Goal: Task Accomplishment & Management: Complete application form

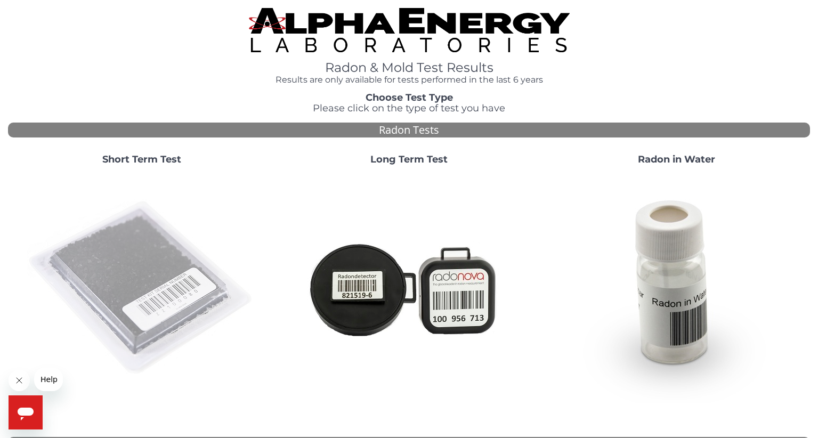
click at [160, 280] on img at bounding box center [141, 288] width 229 height 229
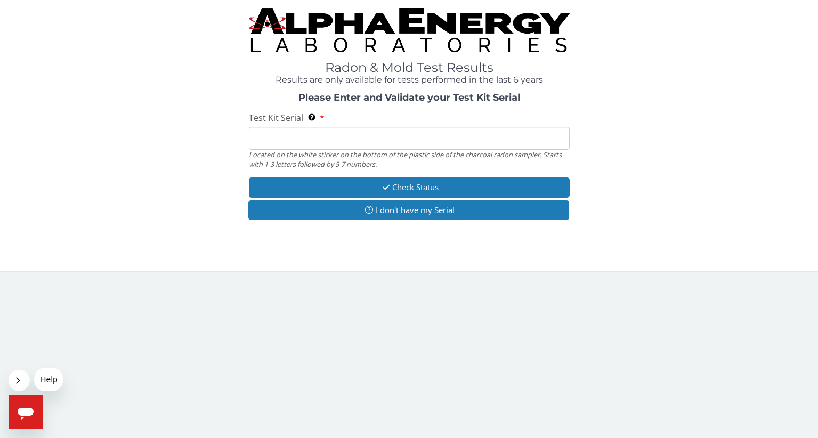
click at [266, 144] on input "Test Kit Serial Located on the white sticker on the bottom of the plastic side …" at bounding box center [409, 138] width 321 height 23
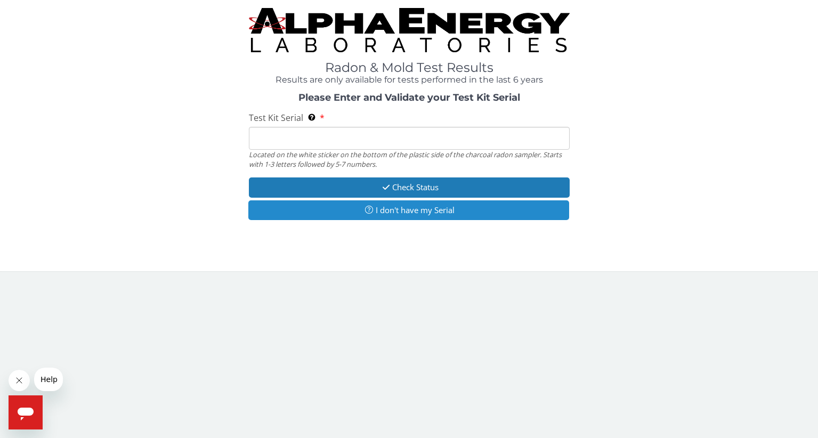
click at [329, 213] on button "I don't have my Serial" at bounding box center [408, 210] width 321 height 20
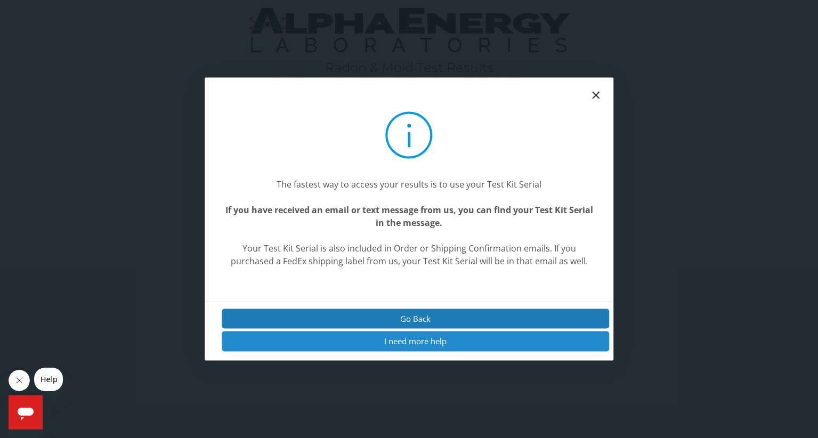
click at [420, 338] on button "I need more help" at bounding box center [416, 341] width 388 height 20
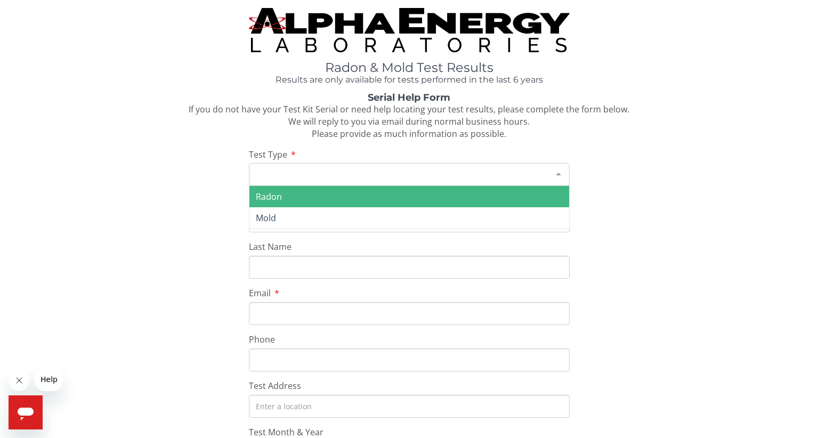
click at [559, 172] on div at bounding box center [558, 174] width 21 height 20
click at [555, 191] on span "Radon" at bounding box center [409, 196] width 320 height 21
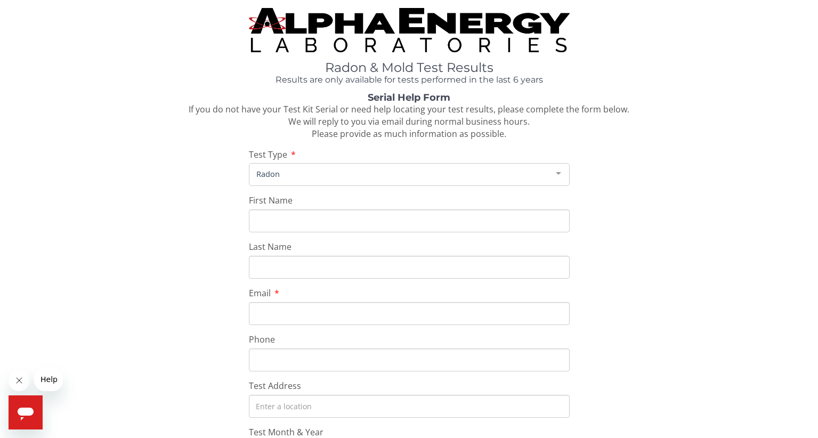
click at [276, 215] on input "First Name" at bounding box center [409, 220] width 321 height 23
type input "[PERSON_NAME]"
type input "[EMAIL_ADDRESS][PERSON_NAME][DOMAIN_NAME]"
type input "[PHONE_NUMBER]"
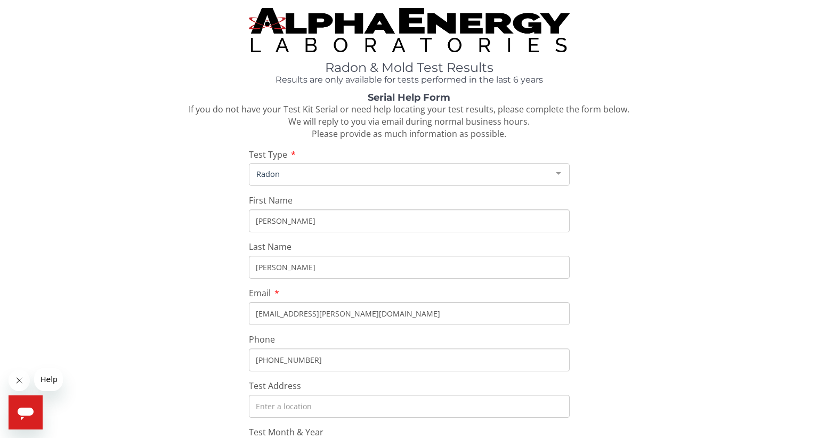
type input "1145 HERITAGE OAKS DR"
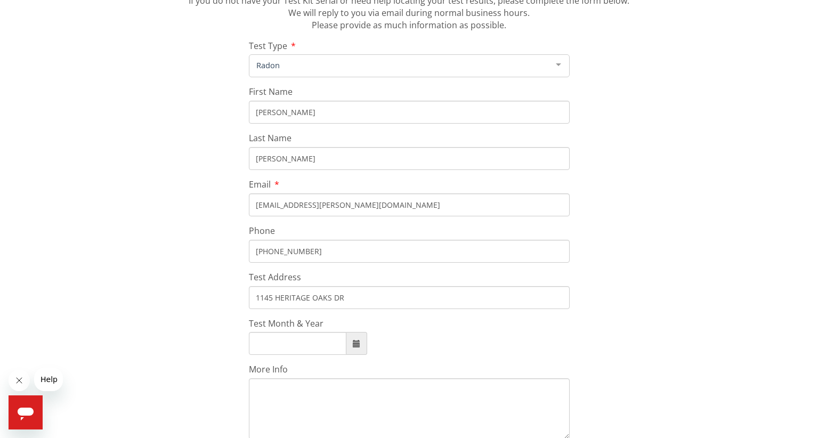
scroll to position [112, 0]
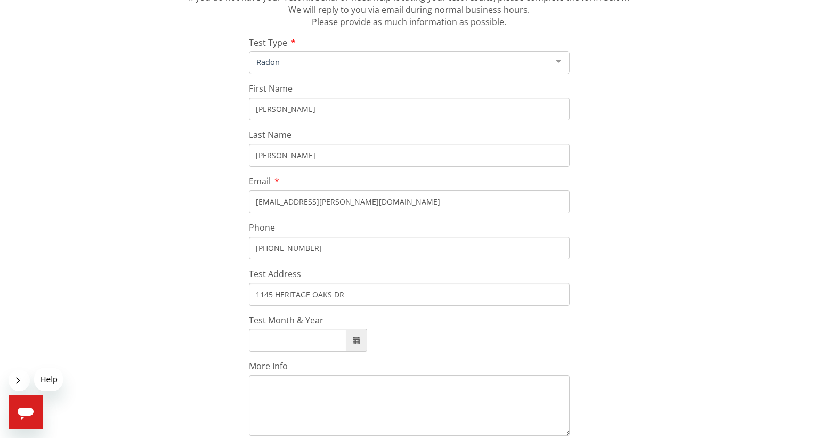
click at [315, 338] on input "Test Month & Year" at bounding box center [297, 340] width 97 height 23
click at [308, 385] on textarea "More Info" at bounding box center [409, 405] width 321 height 61
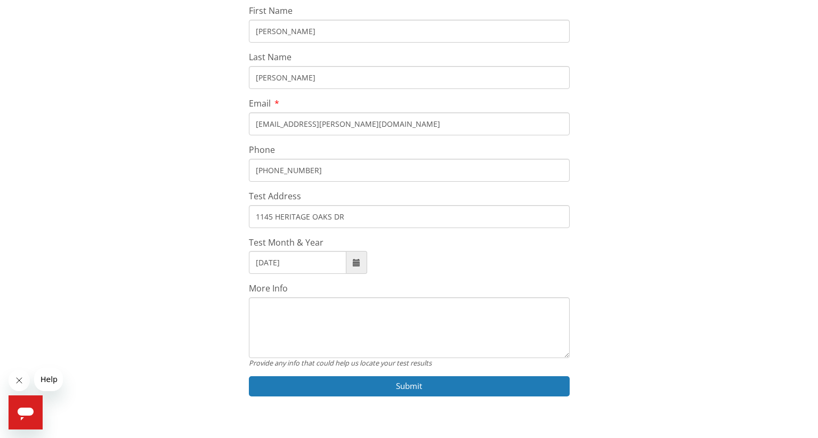
scroll to position [209, 0]
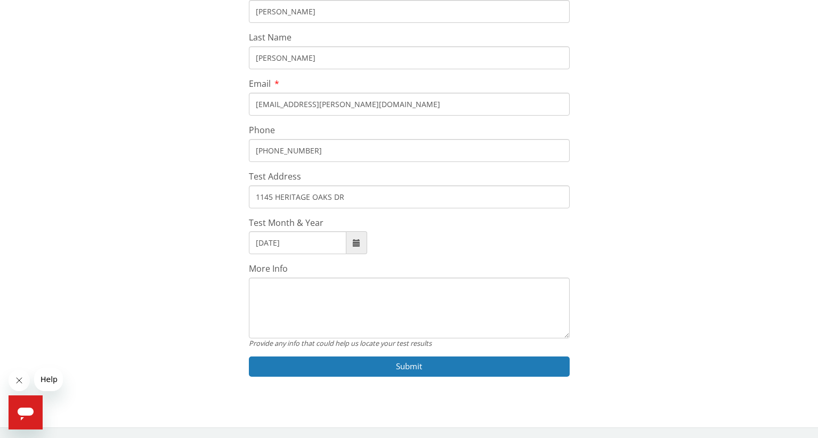
click at [353, 246] on span at bounding box center [356, 242] width 7 height 7
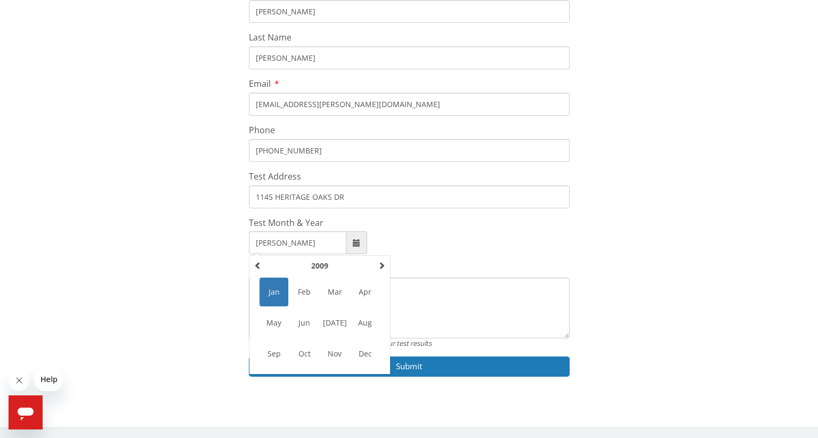
type input "J"
type input "[DATE]"
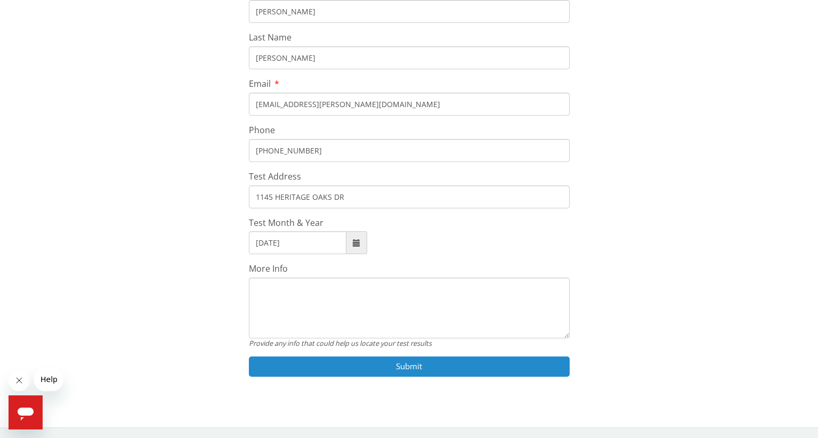
click at [403, 369] on button "Submit" at bounding box center [409, 366] width 321 height 20
click at [350, 365] on button "Submit" at bounding box center [409, 366] width 321 height 20
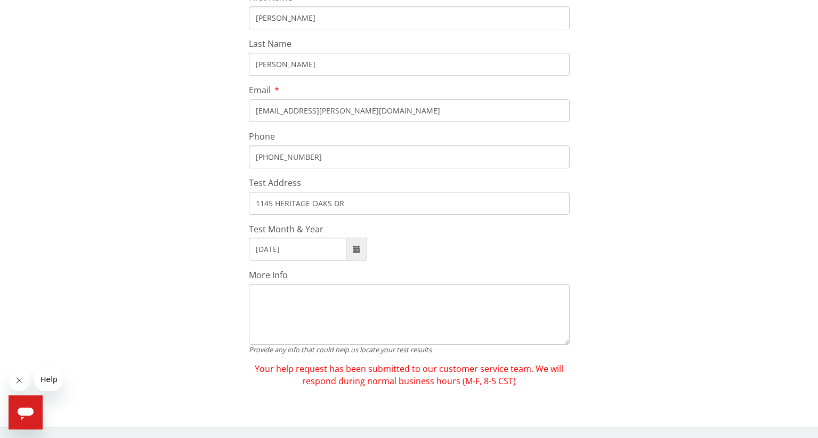
scroll to position [203, 0]
